Goal: Find specific page/section: Locate a particular part of the current website

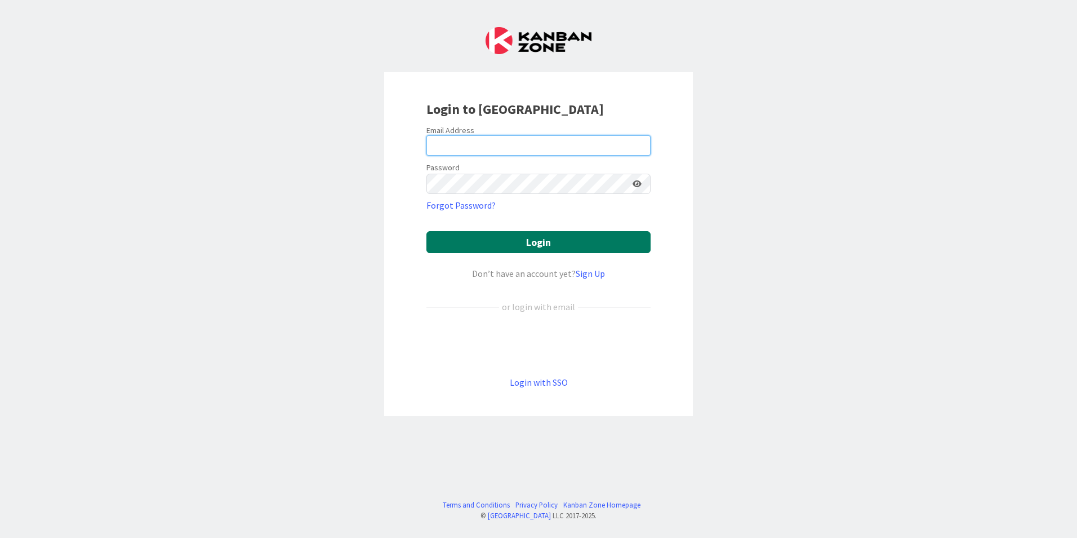
type input "sross@cplrlaw.com"
click at [491, 237] on button "Login" at bounding box center [539, 242] width 224 height 22
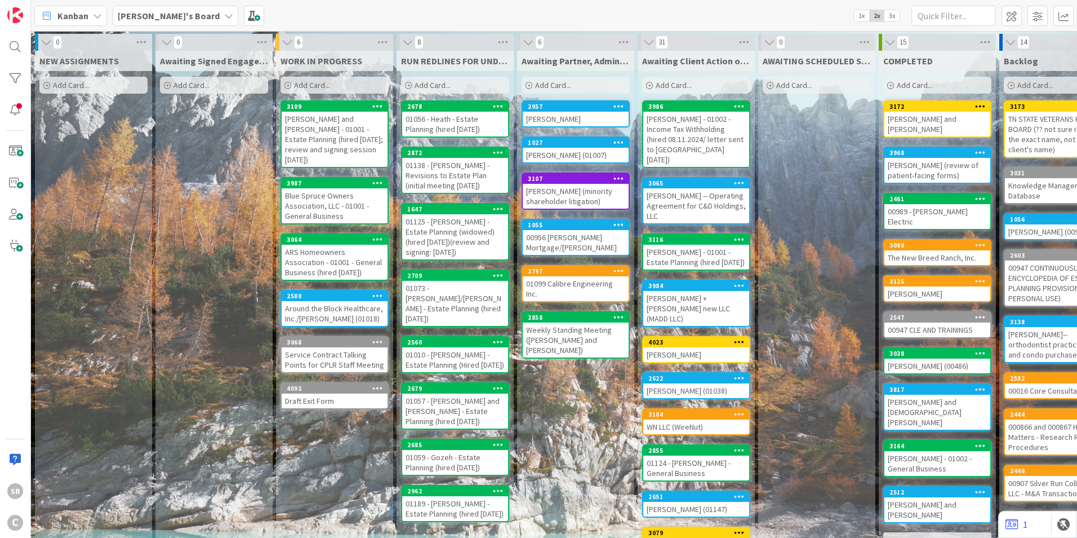
click at [315, 135] on div "Schmidtke, Gloria and Scott - 01001 - Estate Planning (hired 5.28.25; review an…" at bounding box center [335, 139] width 106 height 55
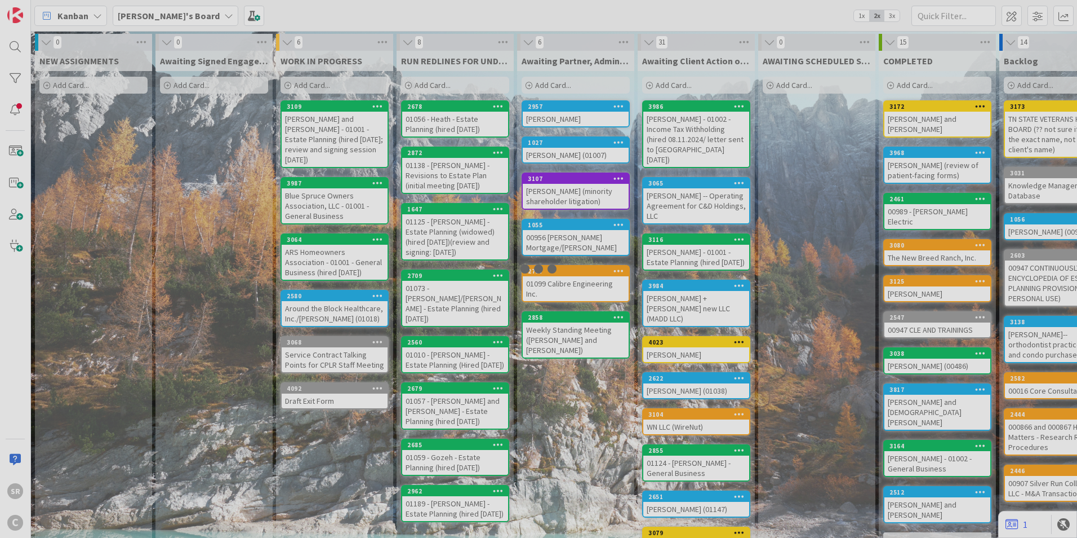
click at [315, 135] on div at bounding box center [538, 269] width 1077 height 538
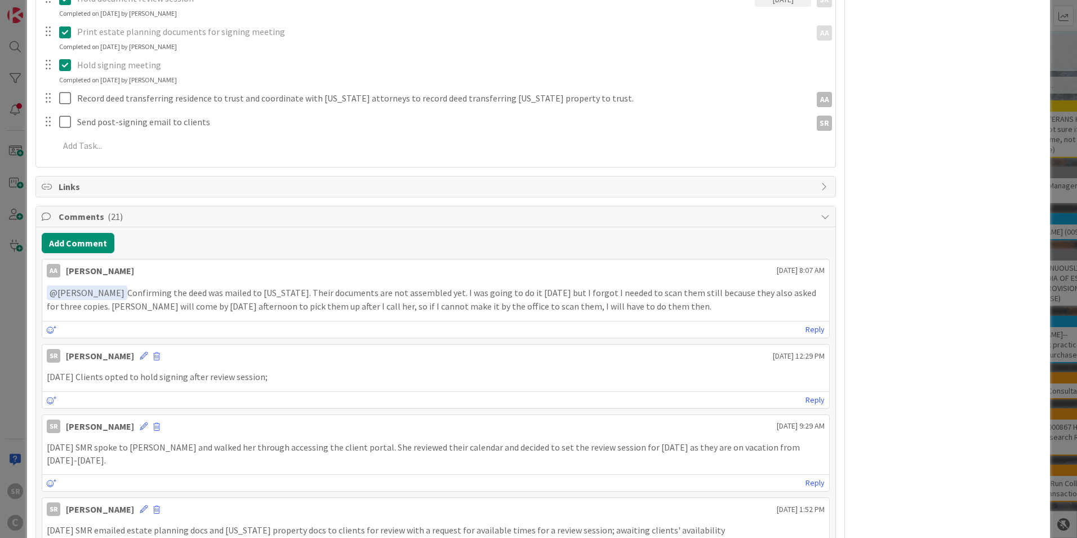
scroll to position [558, 0]
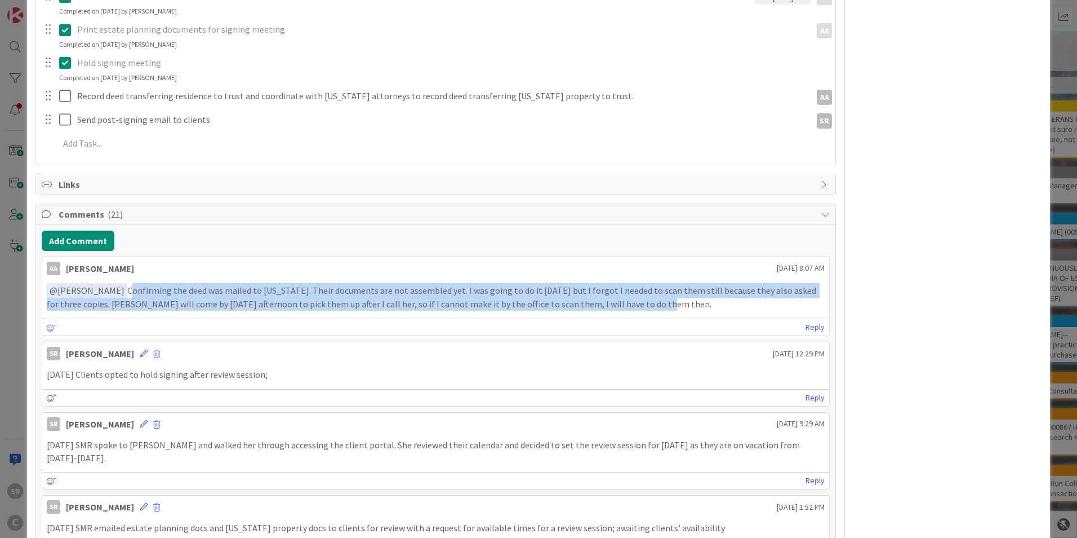
drag, startPoint x: 628, startPoint y: 309, endPoint x: 110, endPoint y: 290, distance: 518.1
click at [110, 290] on p "﻿ @ Ethan Rector ﻿ Confirming the deed was mailed to Nebraska. Their documents …" at bounding box center [436, 297] width 778 height 28
copy p "Confirming the deed was mailed to Nebraska. Their documents are not assembled y…"
click at [655, 308] on p "﻿ @ Ethan Rector ﻿ Confirming the deed was mailed to Nebraska. Their documents …" at bounding box center [436, 297] width 778 height 28
click at [625, 305] on p "﻿ @ Ethan Rector ﻿ Confirming the deed was mailed to Nebraska. Their documents …" at bounding box center [436, 297] width 778 height 28
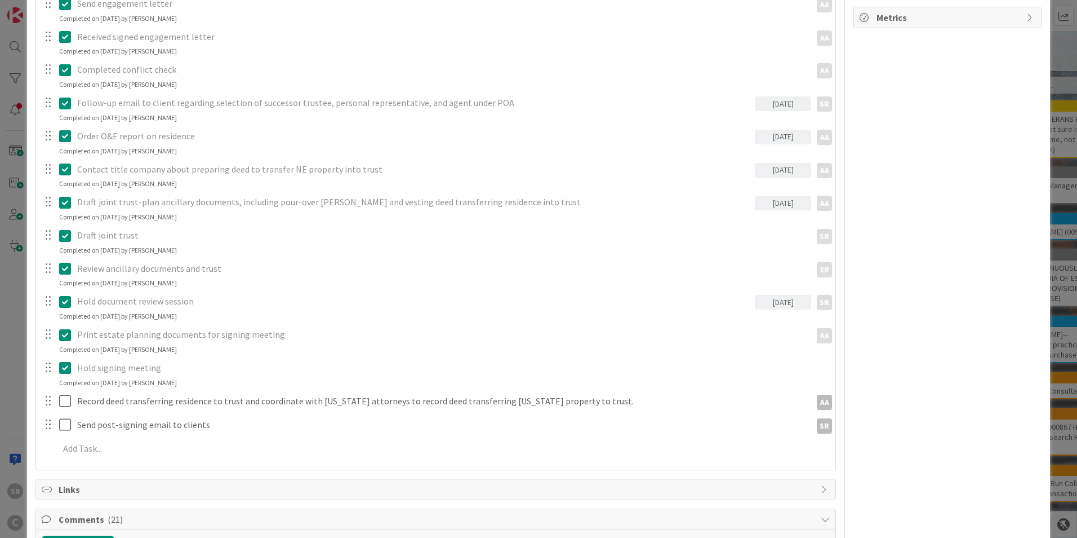
scroll to position [0, 0]
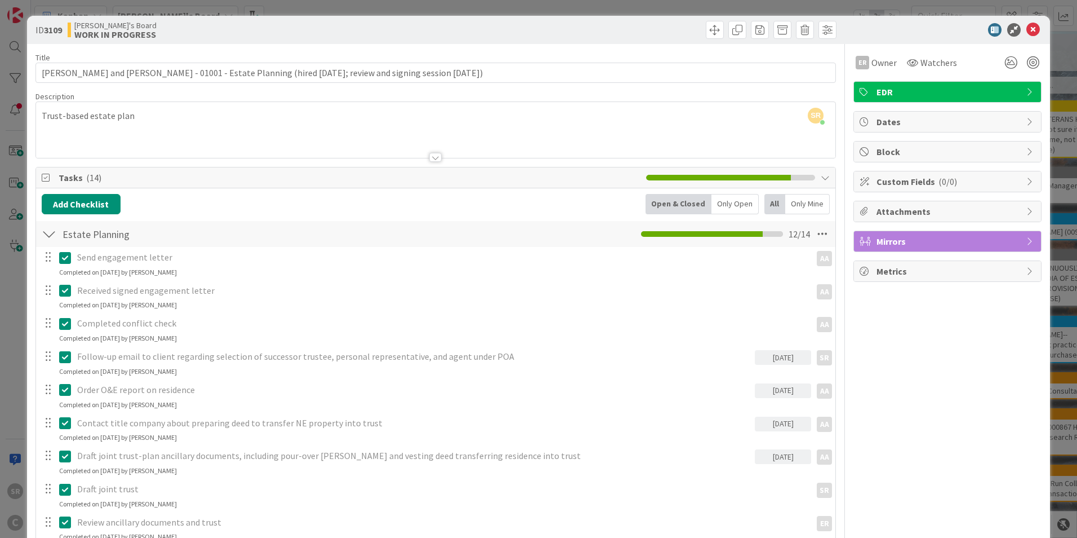
drag, startPoint x: 1028, startPoint y: 25, endPoint x: 1006, endPoint y: 28, distance: 22.2
click at [1027, 24] on icon at bounding box center [1034, 30] width 14 height 14
